Goal: Task Accomplishment & Management: Manage account settings

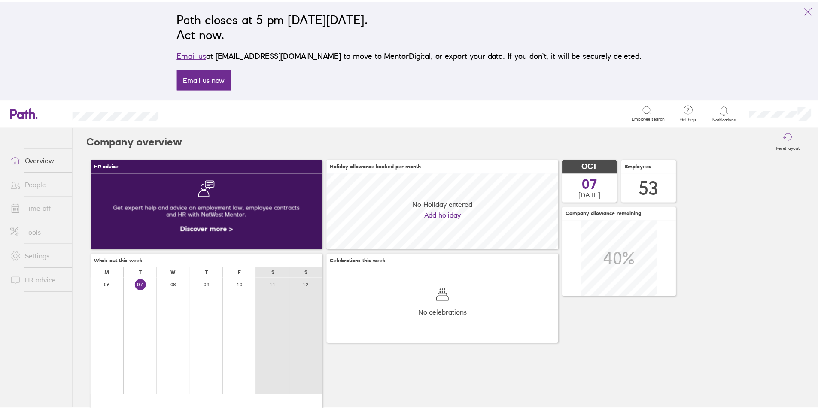
scroll to position [76, 234]
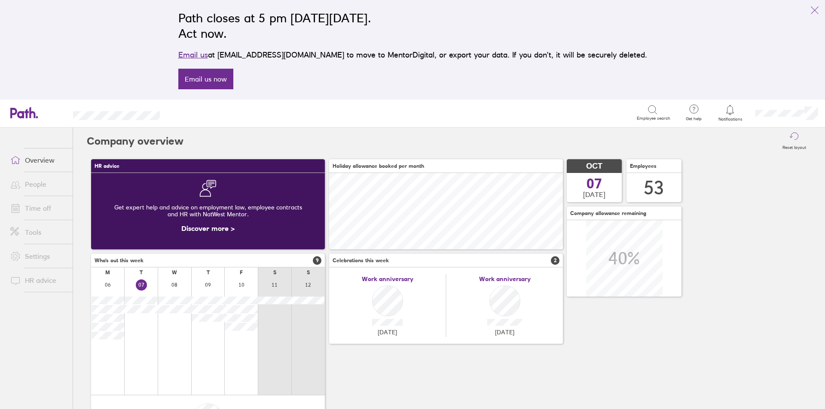
click at [25, 205] on link "Time off" at bounding box center [37, 208] width 69 height 17
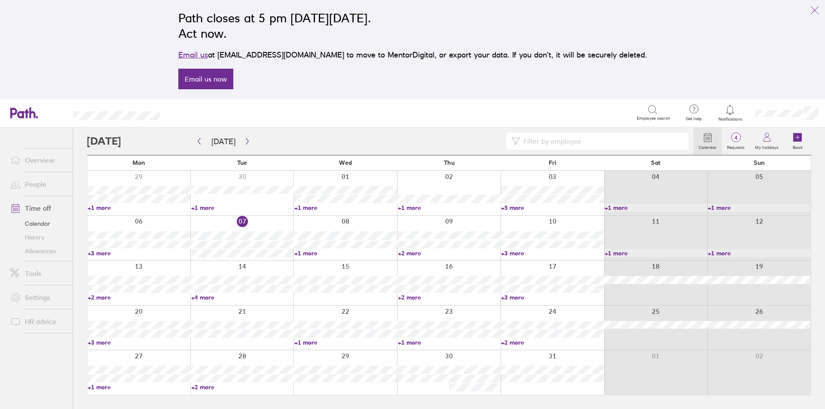
click at [511, 209] on link "+5 more" at bounding box center [552, 208] width 103 height 8
click at [425, 123] on div "Search Employee search" at bounding box center [425, 113] width 502 height 27
click at [94, 254] on link "+3 more" at bounding box center [139, 254] width 103 height 8
click at [412, 253] on link "+2 more" at bounding box center [449, 254] width 103 height 8
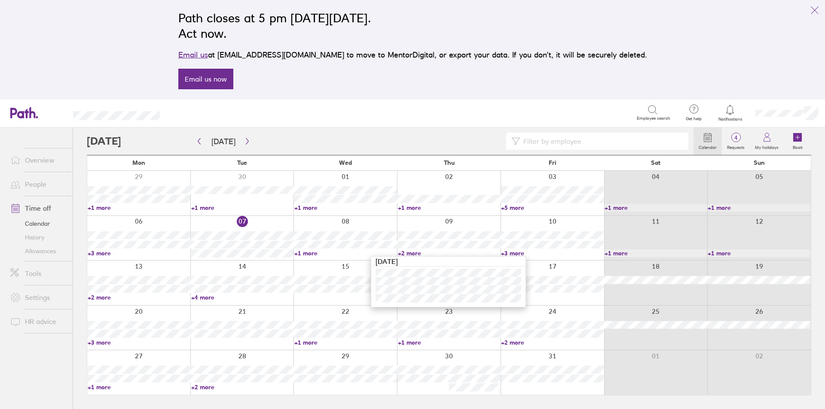
click at [455, 99] on div "Path closes at 5 pm [DATE][DATE]. Act now. Email us at [EMAIL_ADDRESS][DOMAIN_N…" at bounding box center [412, 50] width 825 height 100
click at [512, 253] on link "+3 more" at bounding box center [552, 254] width 103 height 8
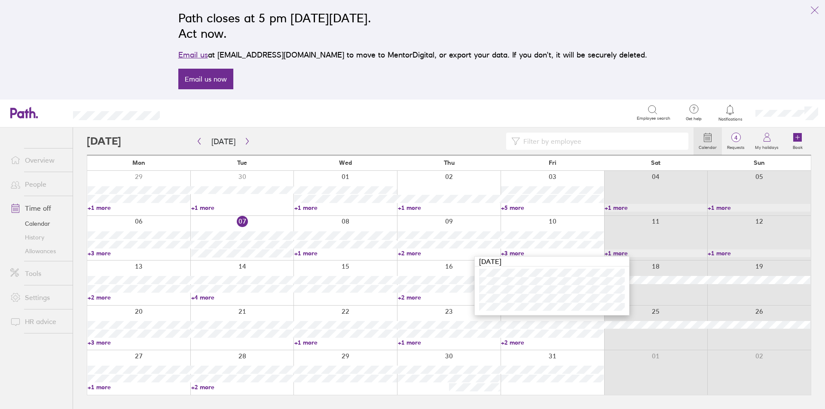
click at [400, 134] on div at bounding box center [390, 141] width 606 height 17
click at [410, 299] on link "+2 more" at bounding box center [449, 298] width 103 height 8
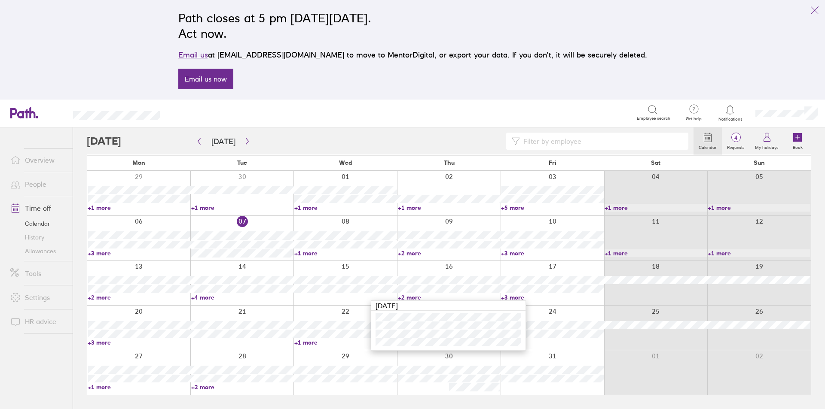
click at [418, 134] on div at bounding box center [390, 141] width 606 height 17
click at [509, 297] on link "+3 more" at bounding box center [552, 298] width 103 height 8
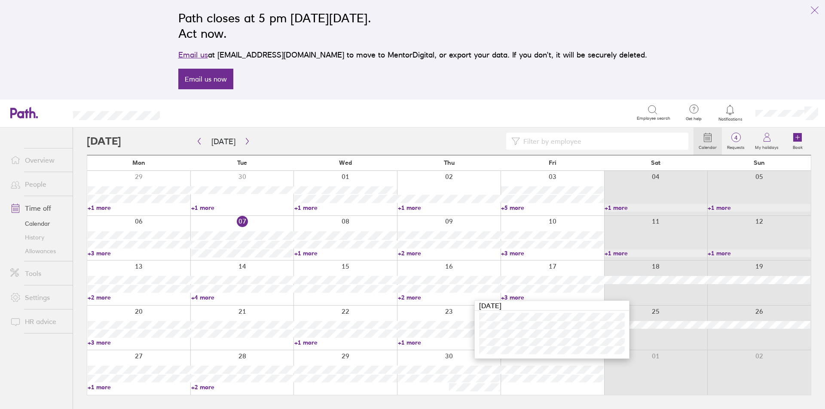
click at [438, 126] on div "Search Employee search" at bounding box center [425, 114] width 502 height 28
click at [510, 341] on link "+2 more" at bounding box center [552, 343] width 103 height 8
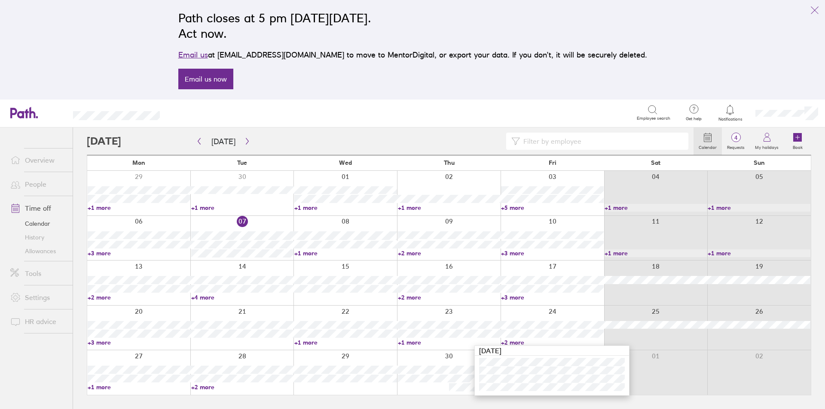
click at [402, 343] on link "+1 more" at bounding box center [449, 343] width 103 height 8
click at [405, 342] on link "+1 more" at bounding box center [449, 343] width 103 height 8
drag, startPoint x: 409, startPoint y: 133, endPoint x: 412, endPoint y: 126, distance: 7.3
click at [409, 133] on div at bounding box center [390, 141] width 606 height 17
click at [201, 387] on link "+2 more" at bounding box center [242, 388] width 103 height 8
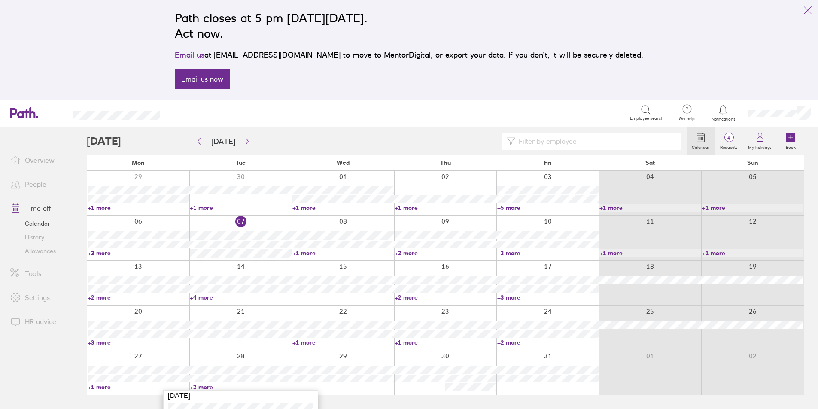
scroll to position [31, 0]
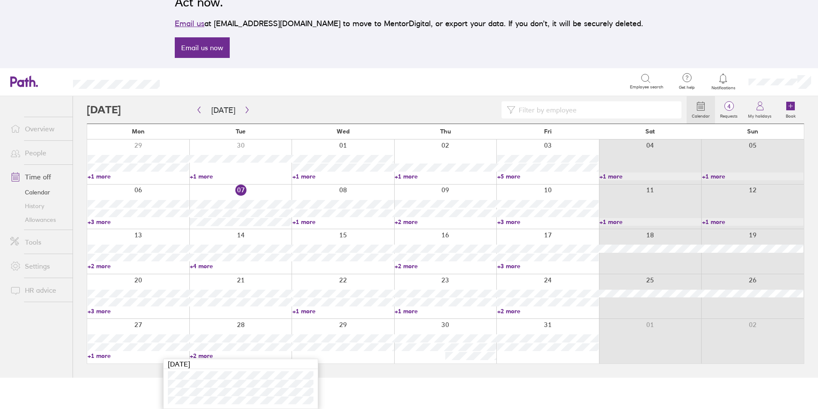
click at [131, 378] on html "Path closes at 5 pm [DATE][DATE]. Act now. Email us at [EMAIL_ADDRESS][DOMAIN_N…" at bounding box center [409, 173] width 818 height 409
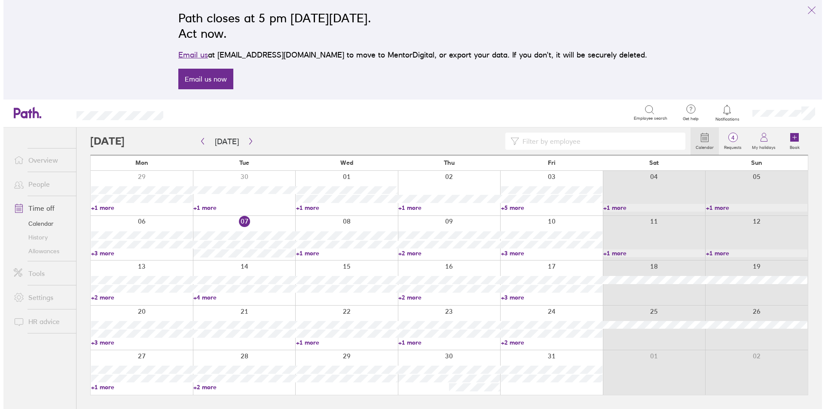
scroll to position [0, 0]
click at [244, 141] on icon "button" at bounding box center [247, 141] width 6 height 7
